Goal: Information Seeking & Learning: Learn about a topic

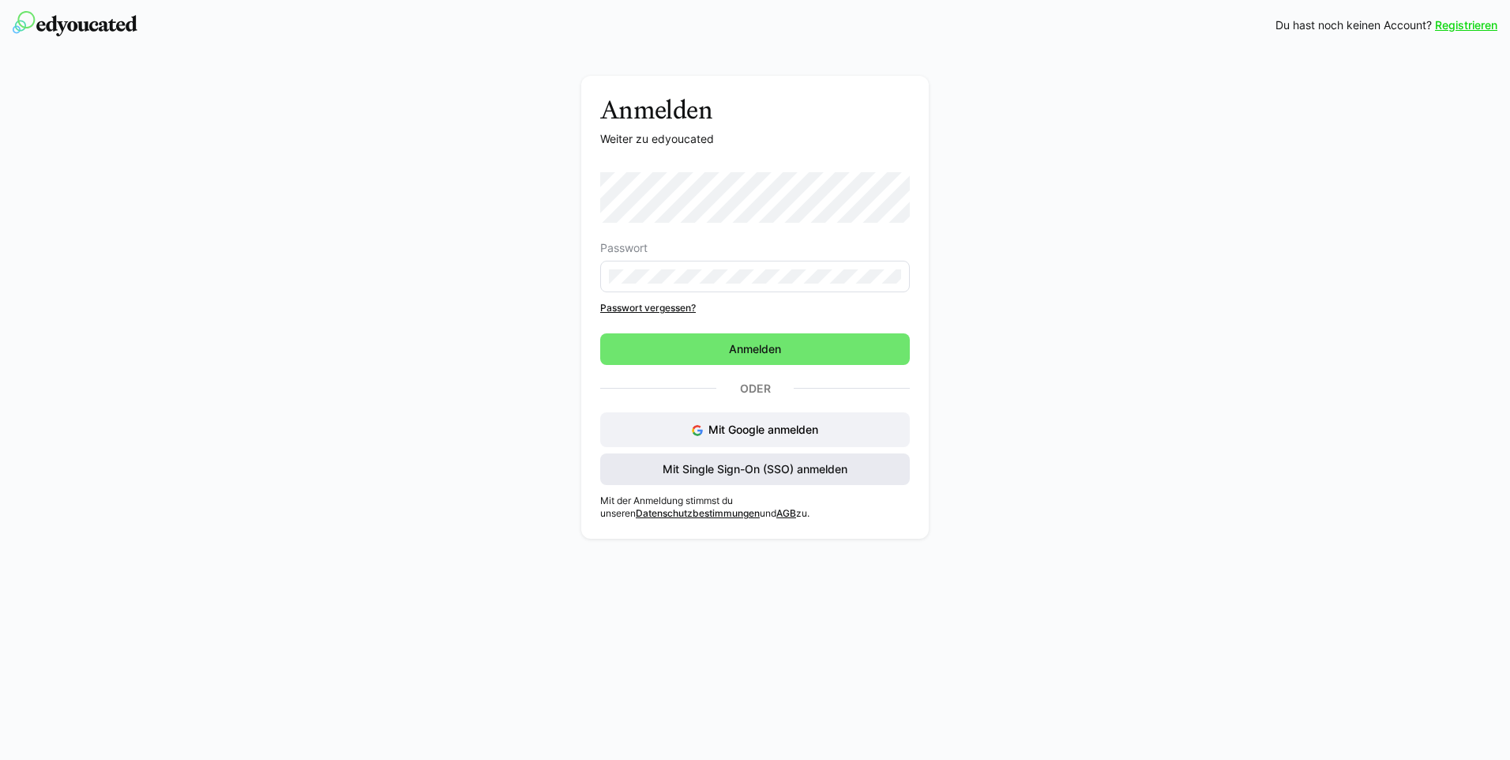
click at [735, 473] on span "Mit Single Sign-On (SSO) anmelden" at bounding box center [755, 469] width 190 height 16
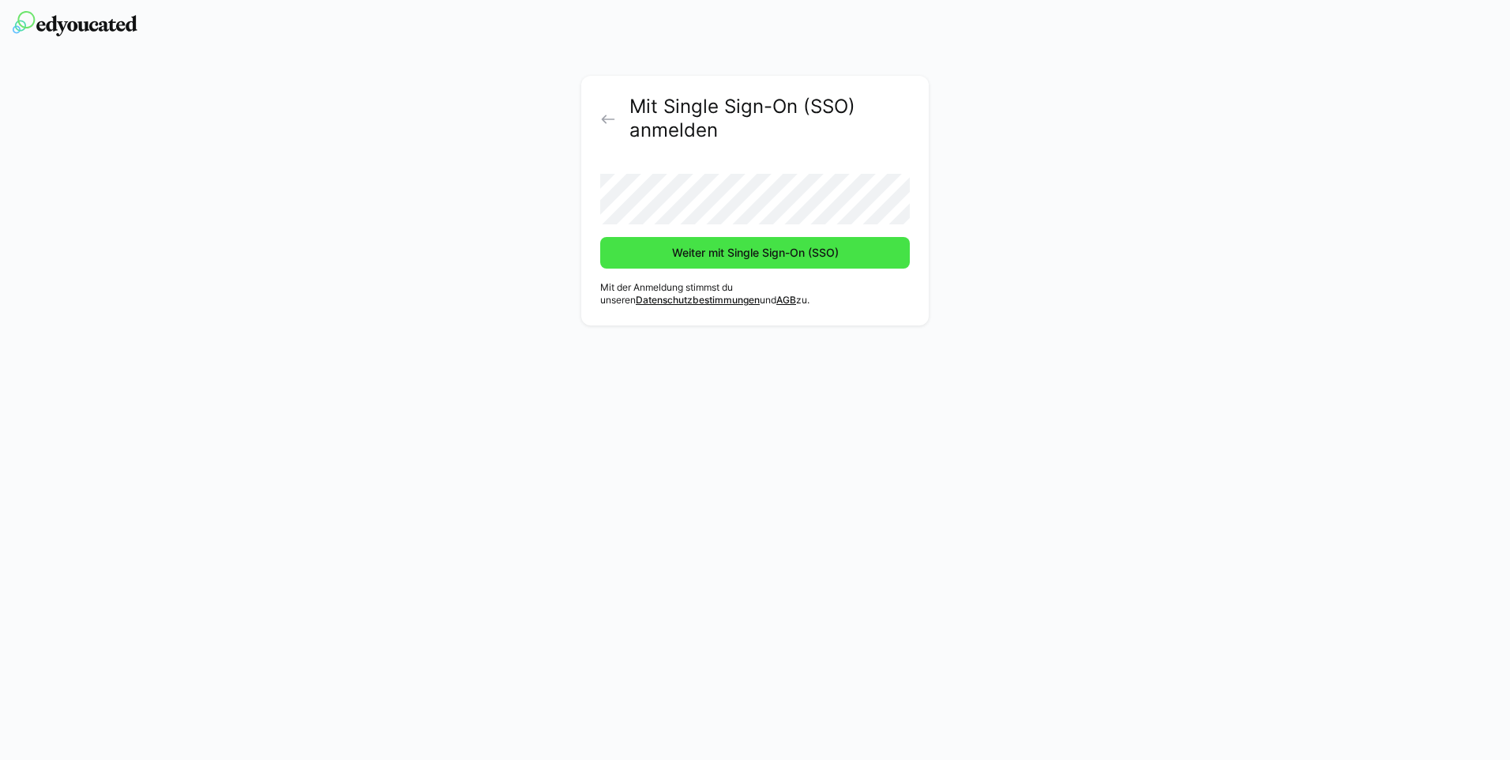
click at [735, 252] on span "Weiter mit Single Sign-On (SSO)" at bounding box center [755, 253] width 171 height 16
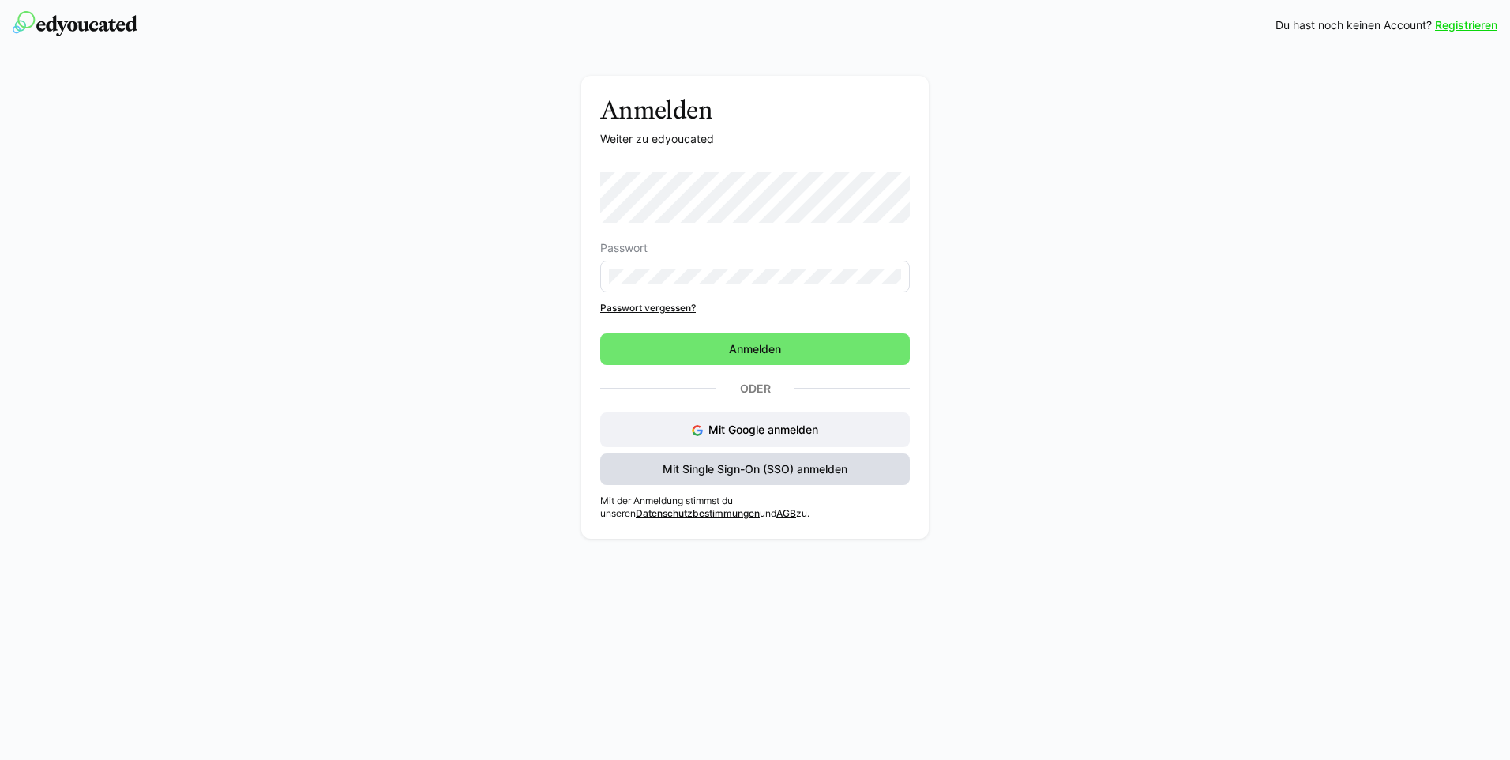
click at [761, 479] on span "Mit Single Sign-On (SSO) anmelden" at bounding box center [755, 469] width 310 height 32
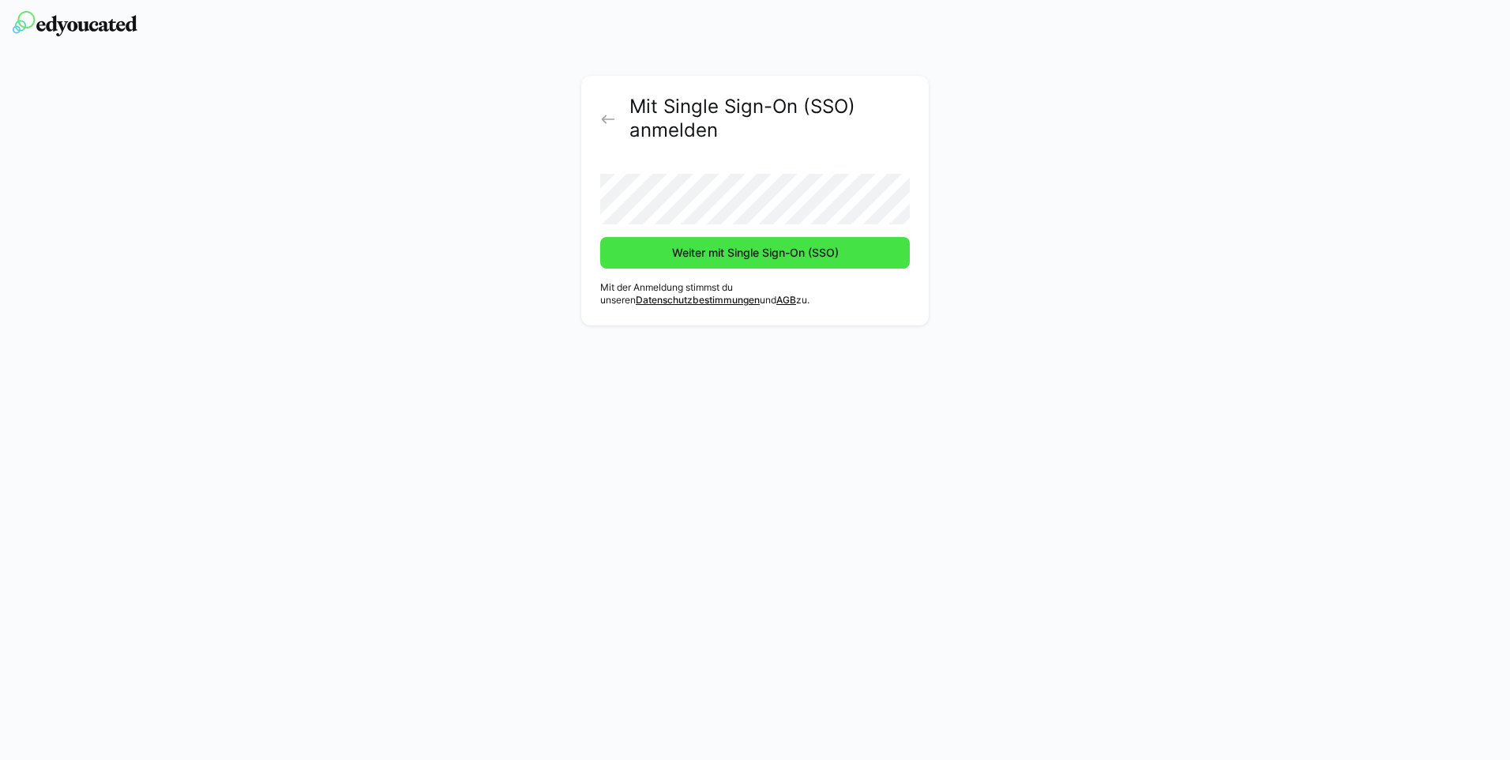
click at [711, 247] on span "Weiter mit Single Sign-On (SSO)" at bounding box center [755, 253] width 171 height 16
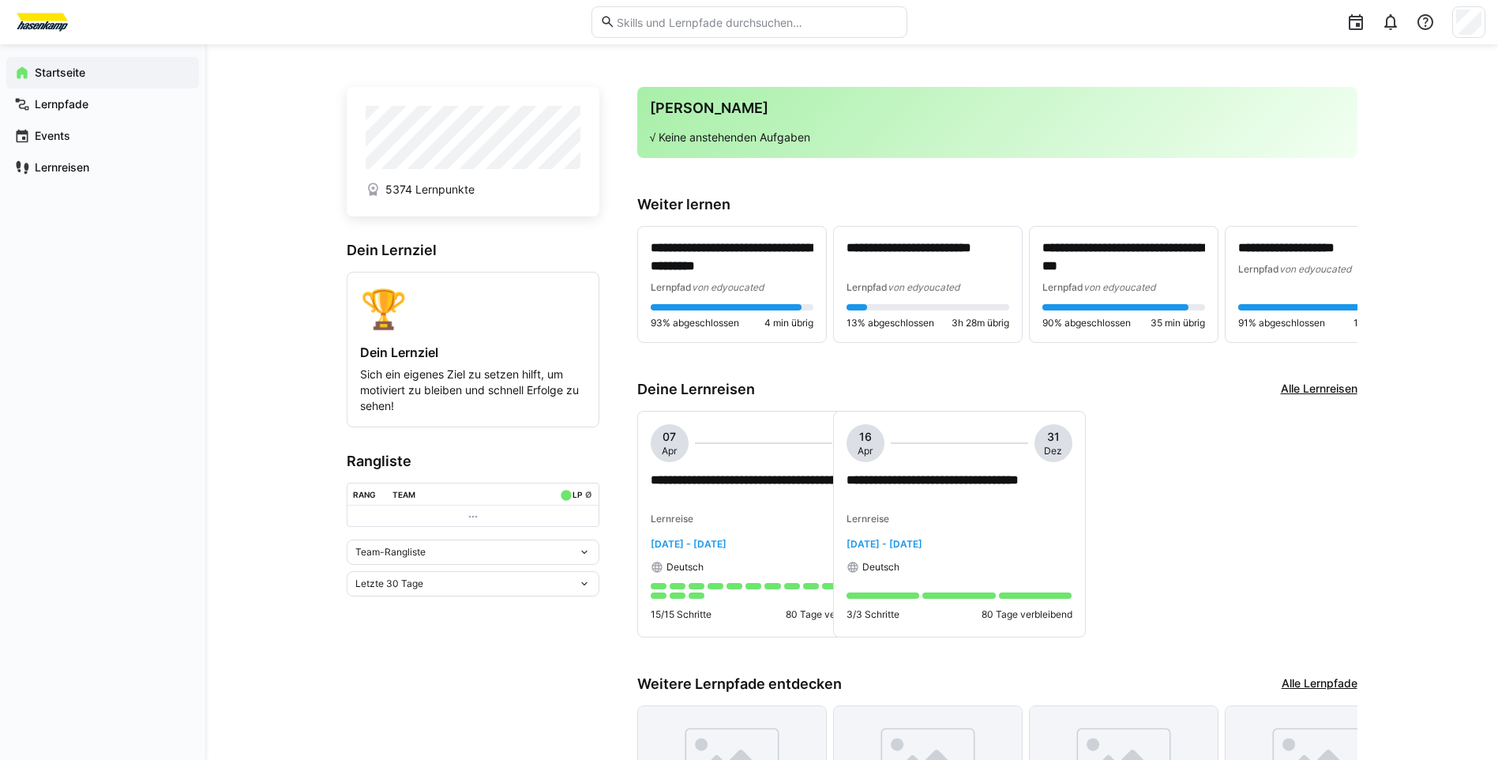
click at [521, 596] on div "Letzte 30 Tage" at bounding box center [473, 583] width 253 height 25
click at [525, 621] on div "Letzte 7 Tage" at bounding box center [473, 621] width 234 height 13
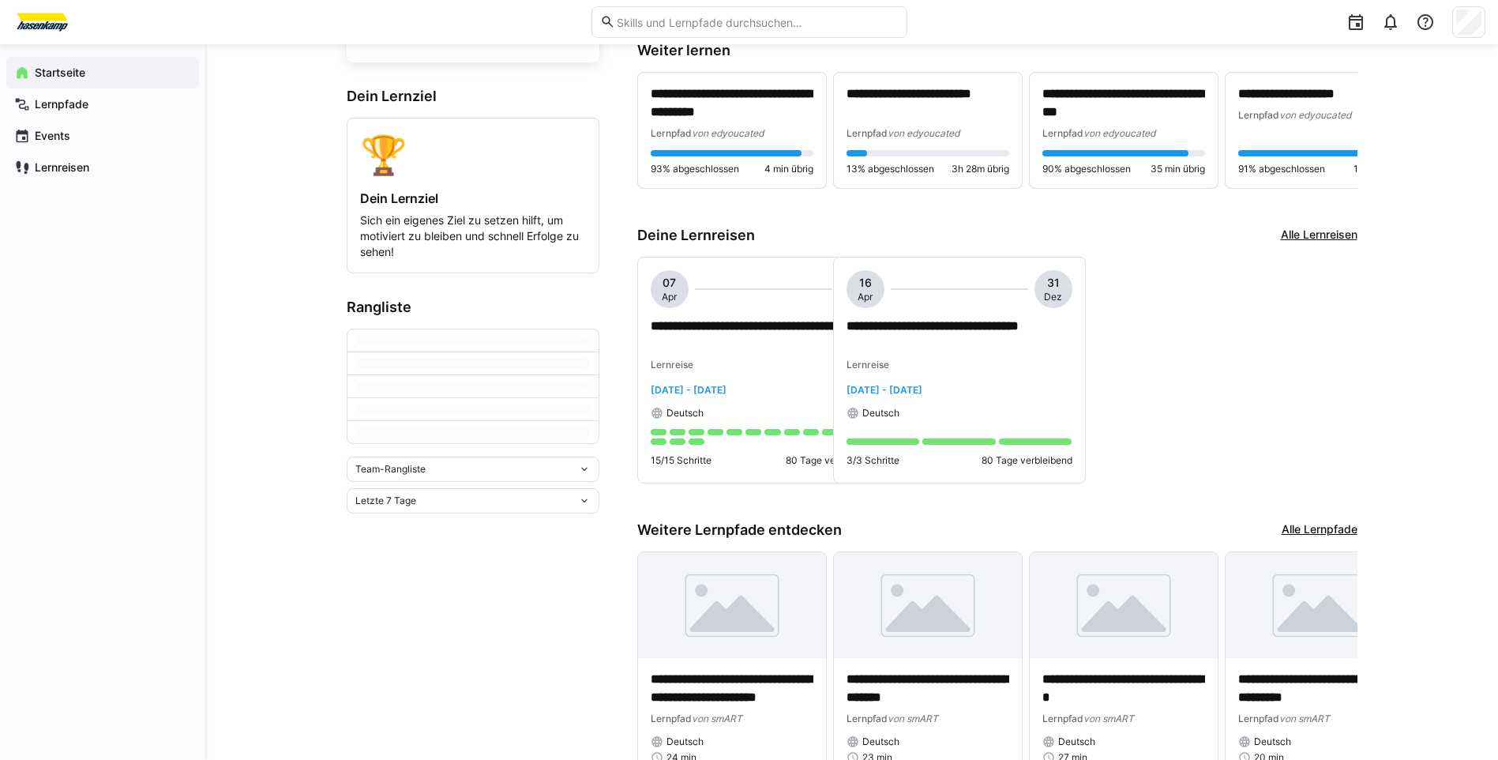
scroll to position [158, 0]
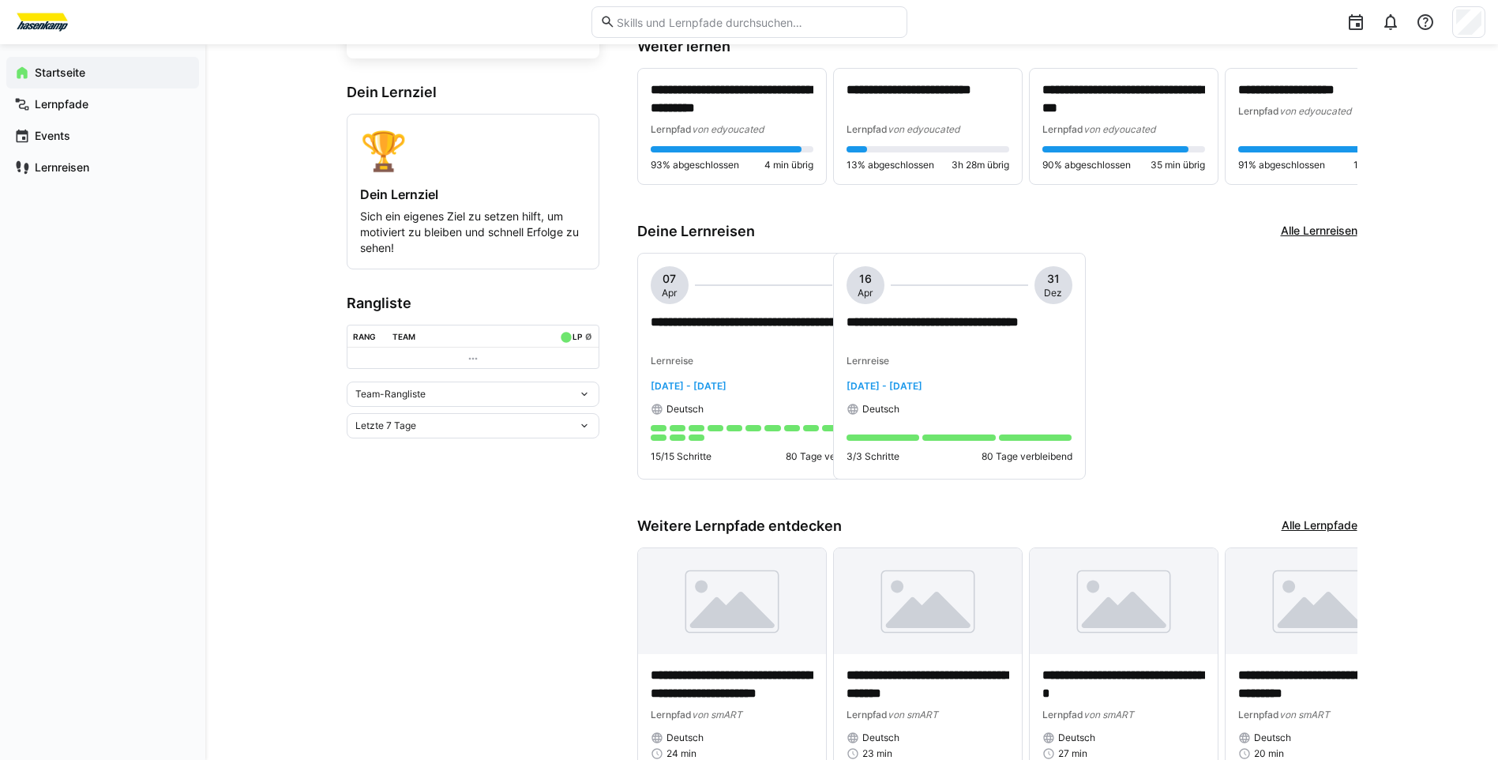
click at [393, 394] on span "Team-Rangliste" at bounding box center [390, 394] width 70 height 13
click at [413, 450] on div "Individuelle Rangliste" at bounding box center [473, 456] width 234 height 13
click at [454, 525] on div "Letzte 7 Tage" at bounding box center [473, 531] width 253 height 25
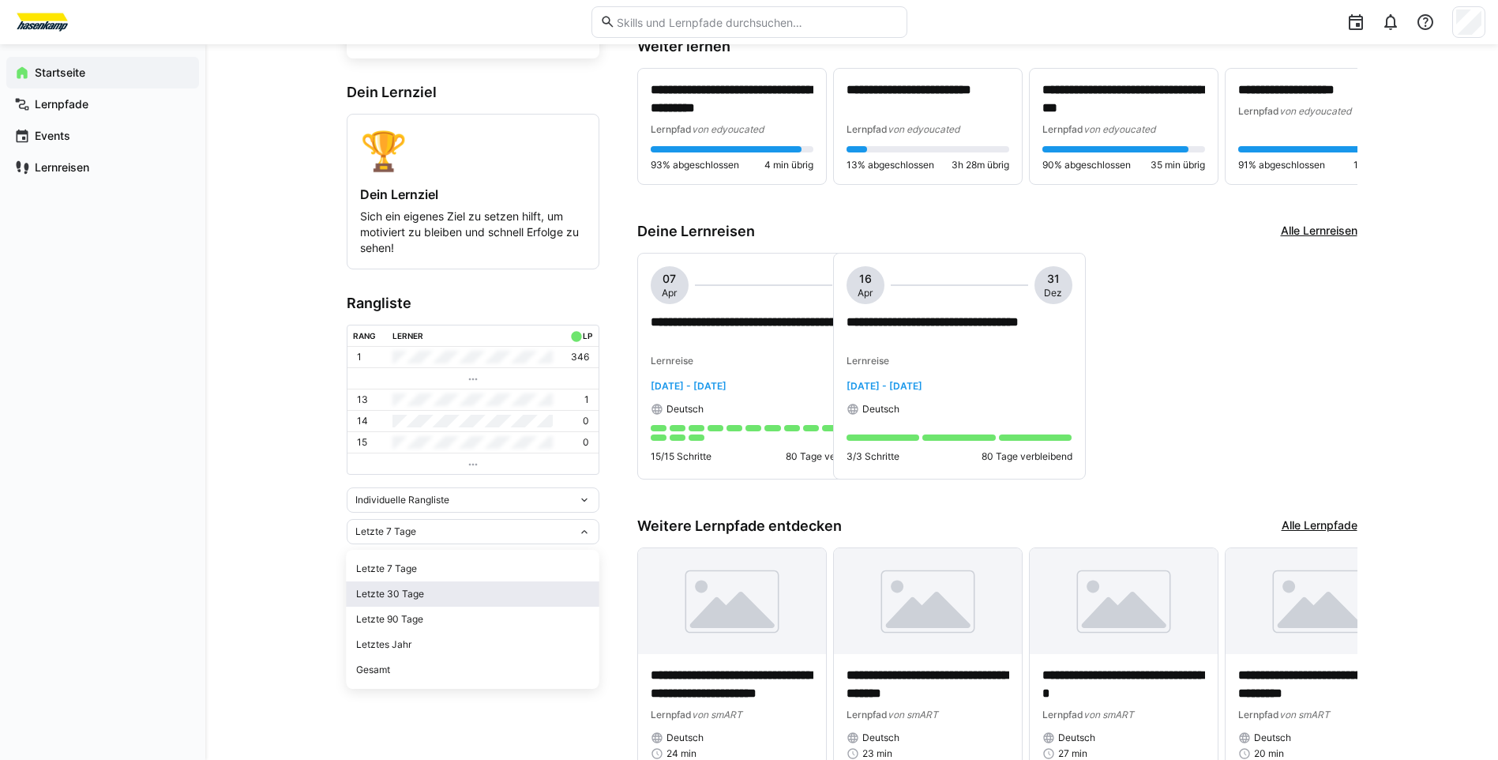
click at [458, 593] on div "Letzte 30 Tage" at bounding box center [473, 594] width 234 height 13
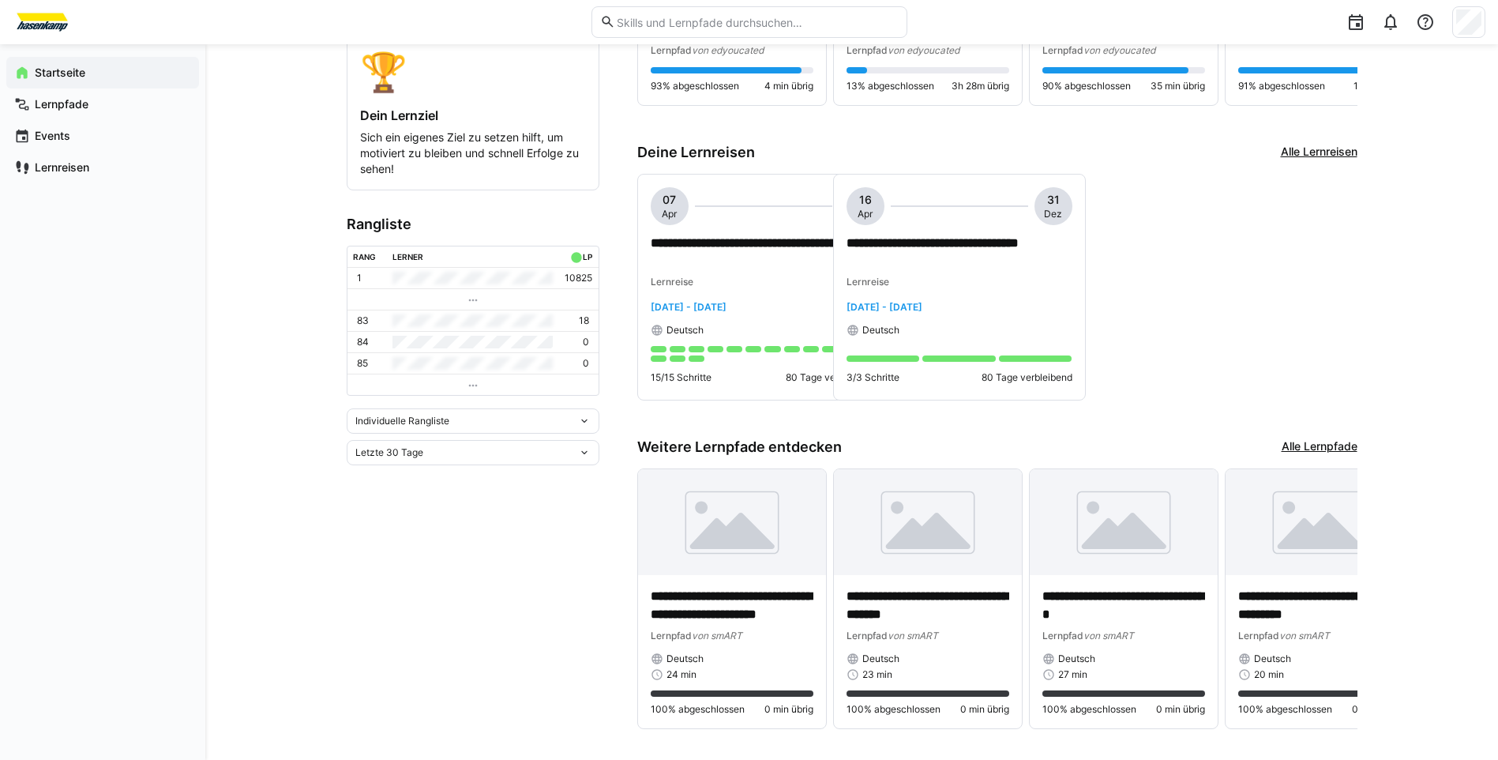
click at [472, 463] on div "Letzte 30 Tage" at bounding box center [473, 452] width 253 height 25
click at [464, 537] on div "Letzte 90 Tage" at bounding box center [473, 540] width 234 height 13
click at [479, 458] on div "Letzte 90 Tage" at bounding box center [466, 452] width 223 height 11
click at [459, 570] on div "Letztes Jahr" at bounding box center [473, 565] width 234 height 13
click at [447, 437] on div "Letztes Jahr" at bounding box center [466, 431] width 223 height 11
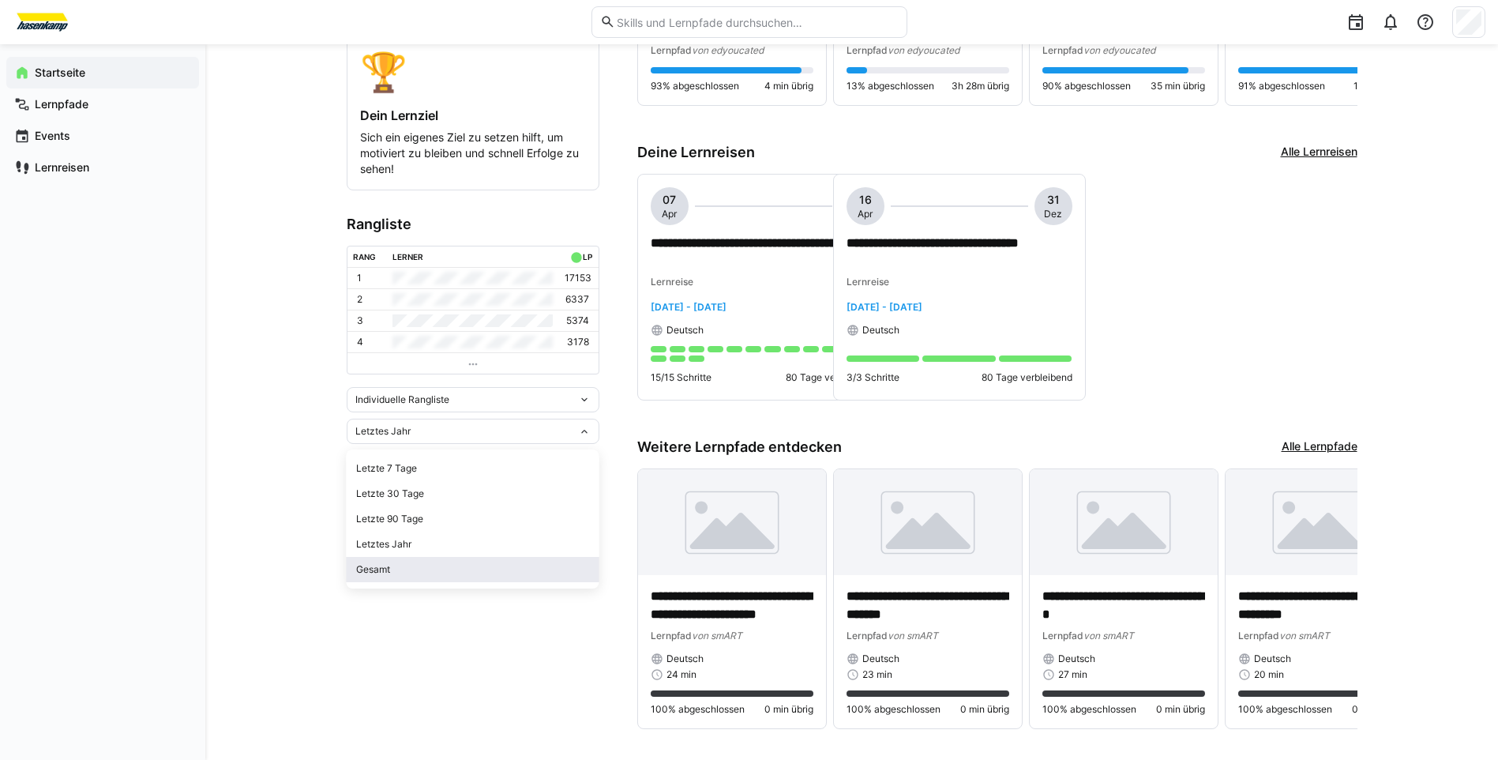
click at [459, 565] on div "Gesamt" at bounding box center [473, 569] width 234 height 13
click at [444, 437] on div "Gesamt" at bounding box center [466, 431] width 223 height 11
click at [259, 438] on div "**********" at bounding box center [851, 297] width 1293 height 980
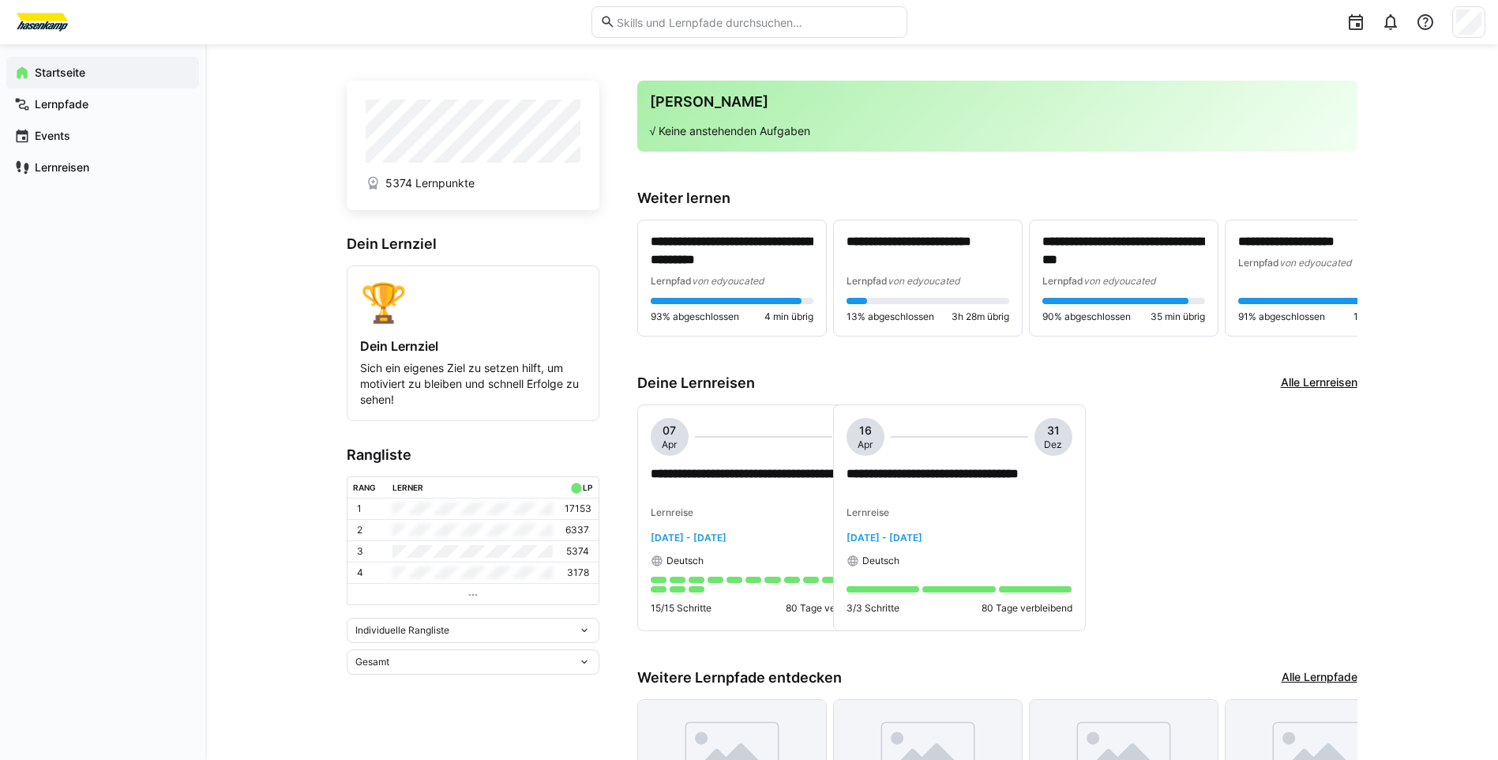
scroll to position [0, 0]
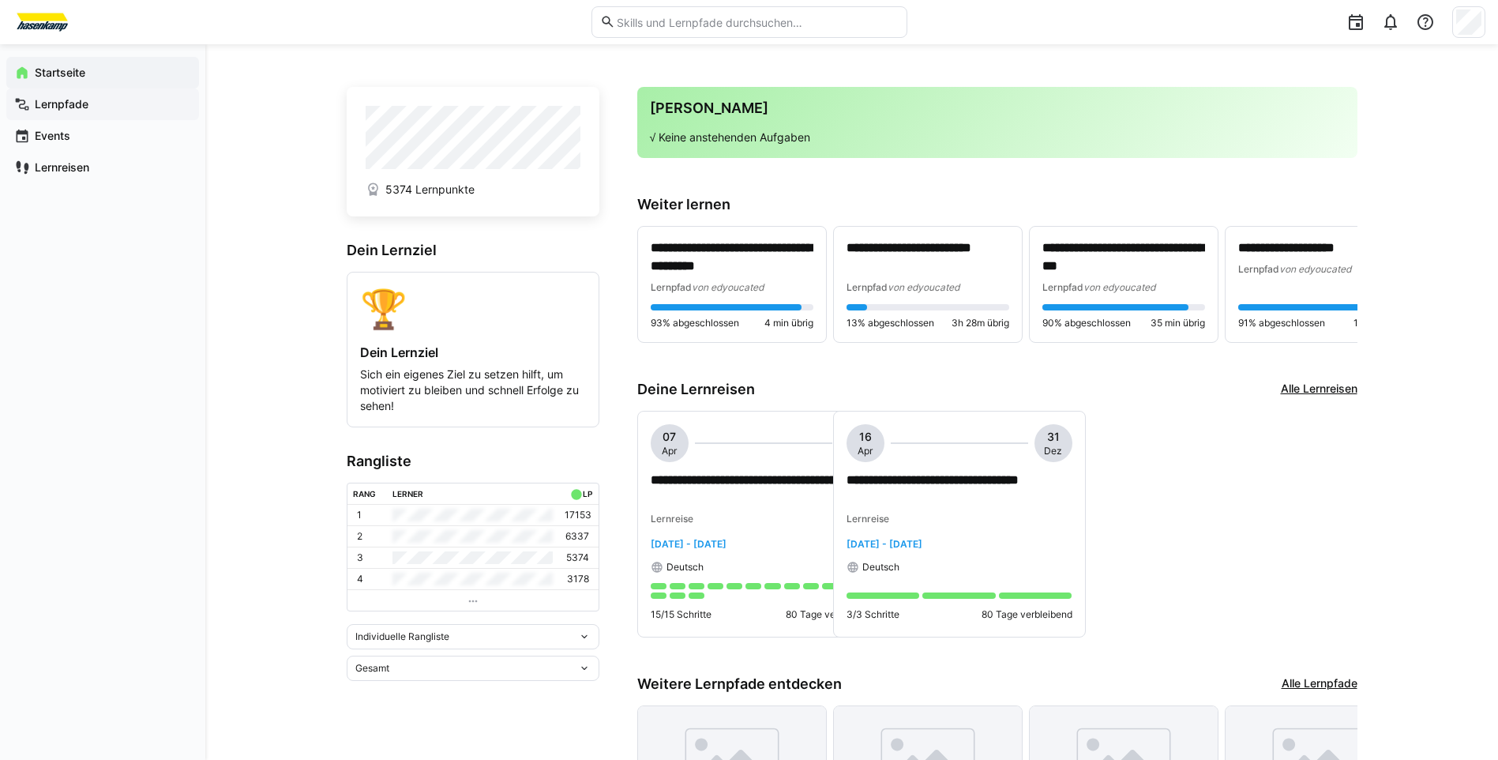
click at [115, 95] on div "Lernpfade" at bounding box center [102, 104] width 193 height 32
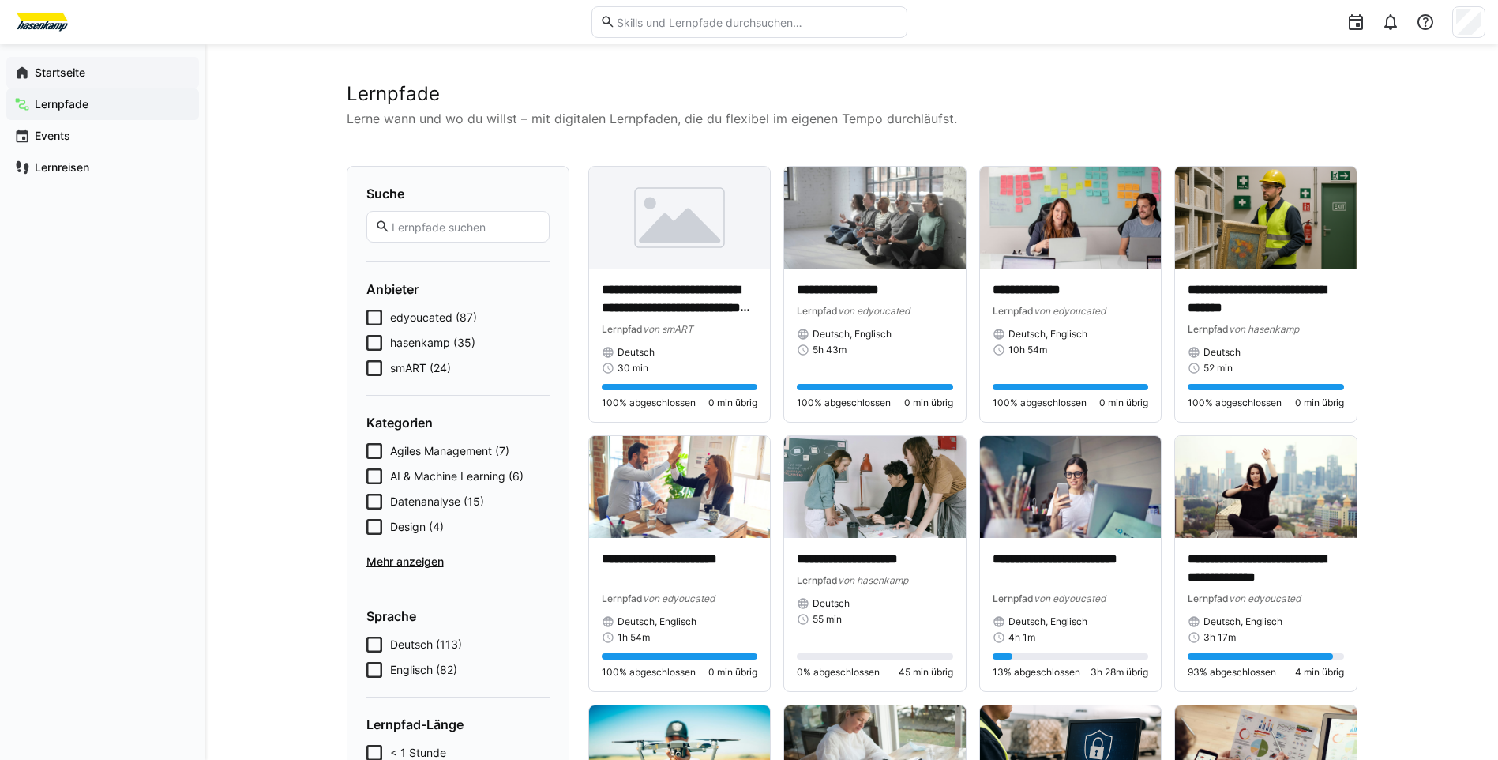
click at [124, 67] on span "Startseite" at bounding box center [111, 73] width 159 height 16
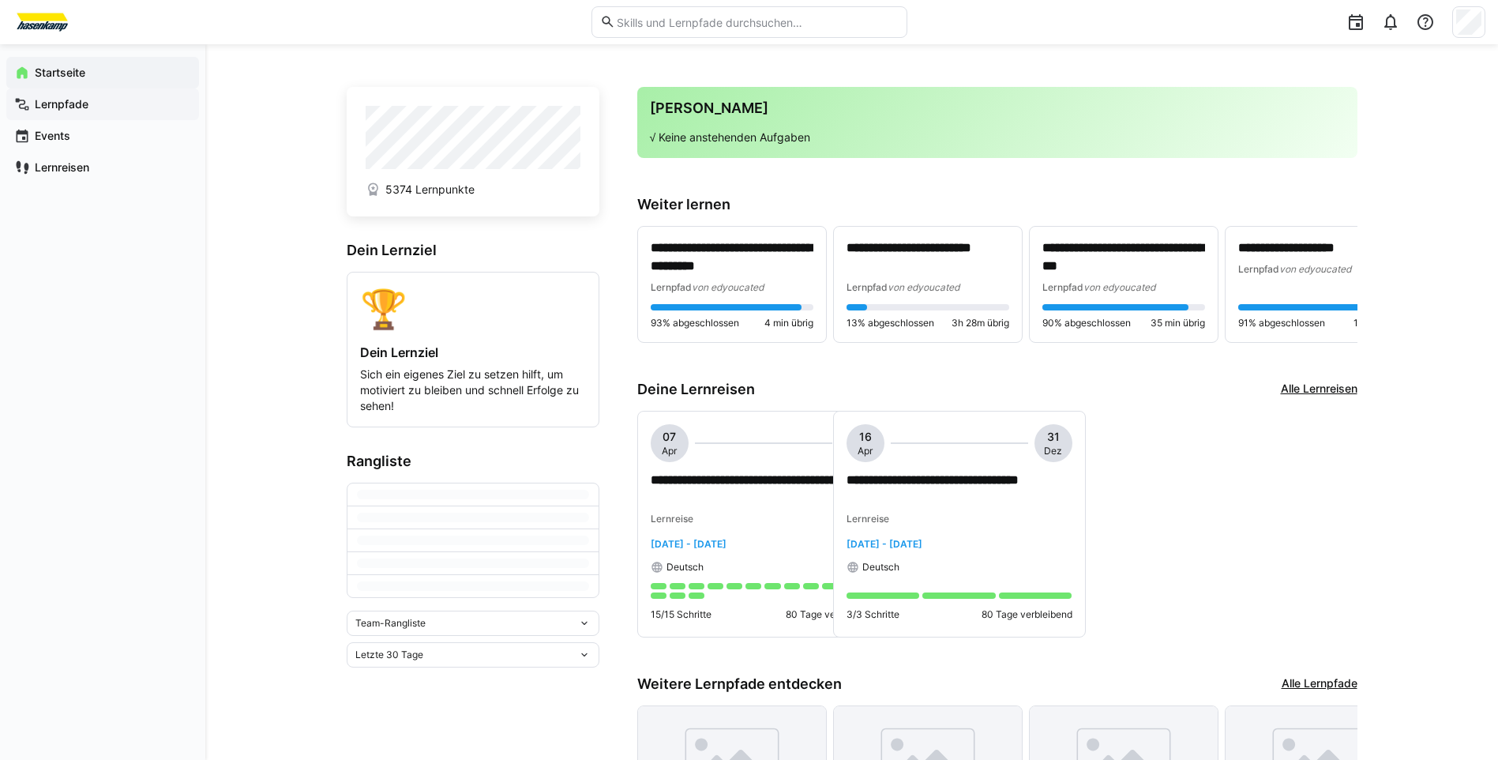
click at [116, 106] on span "Lernpfade" at bounding box center [111, 104] width 159 height 16
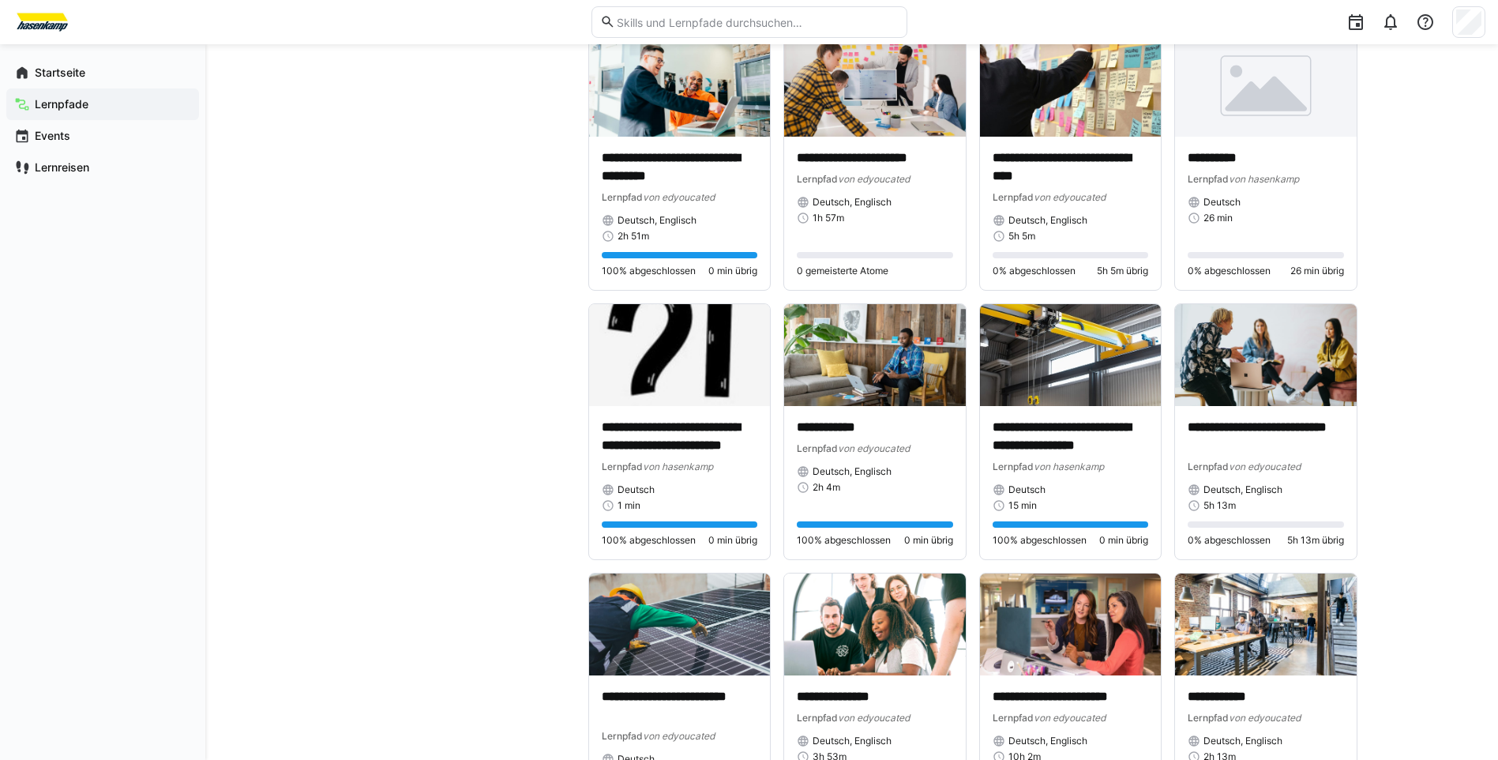
scroll to position [2291, 0]
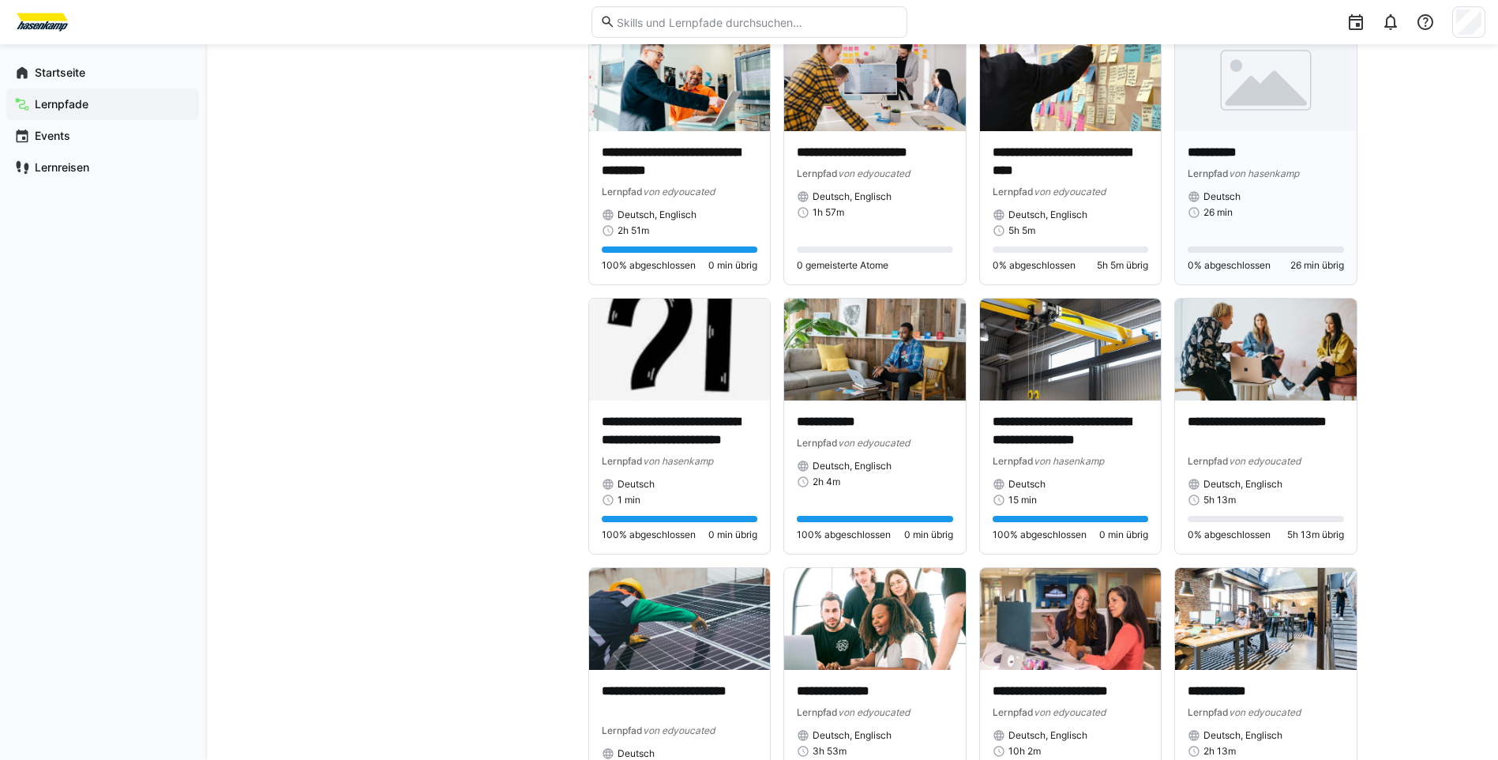
click at [1265, 145] on p "**********" at bounding box center [1266, 153] width 156 height 18
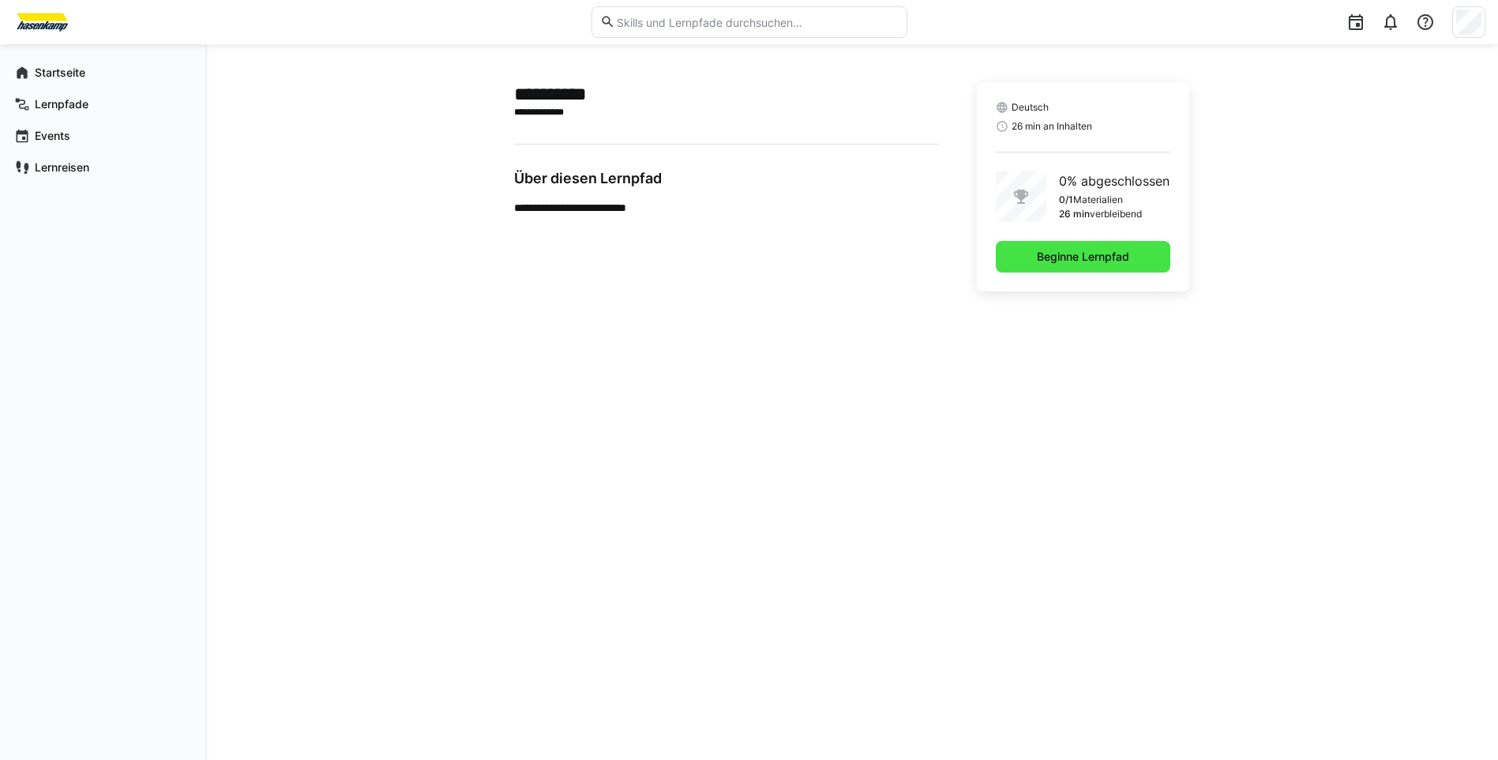
click at [1096, 251] on span "Beginne Lernpfad" at bounding box center [1083, 257] width 97 height 16
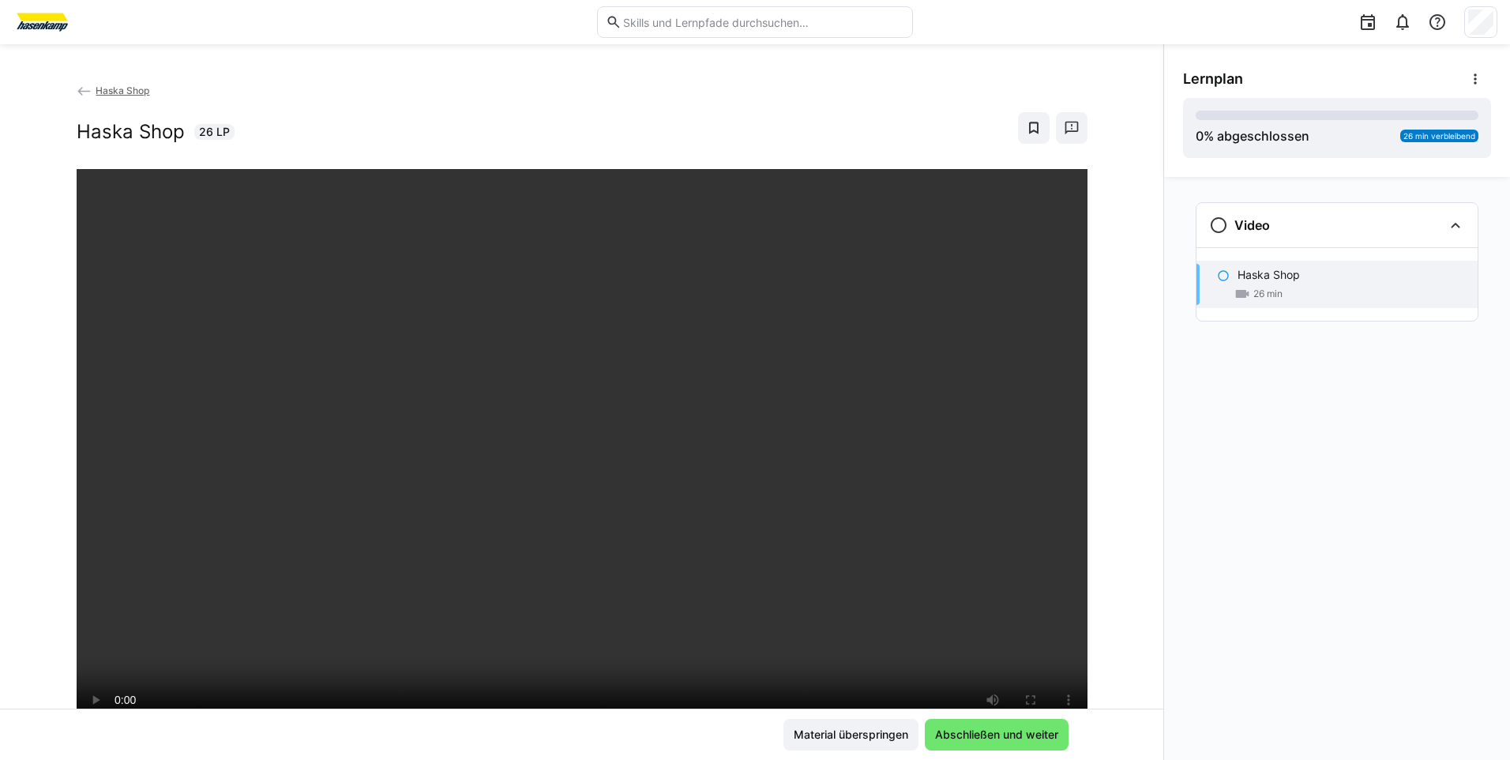
click at [62, 18] on img at bounding box center [42, 21] width 59 height 25
